Goal: Task Accomplishment & Management: Use online tool/utility

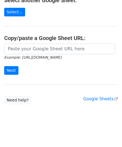
scroll to position [73, 0]
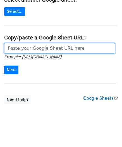
click at [20, 46] on input "url" at bounding box center [59, 48] width 111 height 11
paste input "[URL][DOMAIN_NAME]"
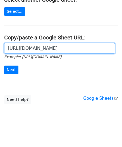
scroll to position [0, 117]
type input "[URL][DOMAIN_NAME]"
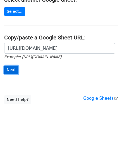
scroll to position [0, 0]
click at [9, 67] on input "Next" at bounding box center [11, 70] width 14 height 9
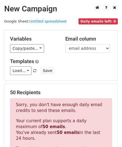
scroll to position [188, 0]
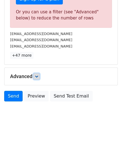
click at [38, 75] on icon at bounding box center [36, 76] width 3 height 3
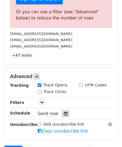
click at [64, 113] on icon at bounding box center [66, 114] width 4 height 4
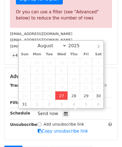
type input "2025-08-27 12:00"
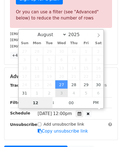
paste input "6"
type input "6"
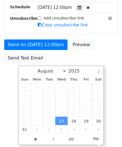
type input "2025-08-27 18:00"
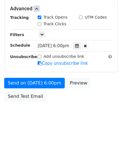
scroll to position [255, 0]
